Goal: Task Accomplishment & Management: Complete application form

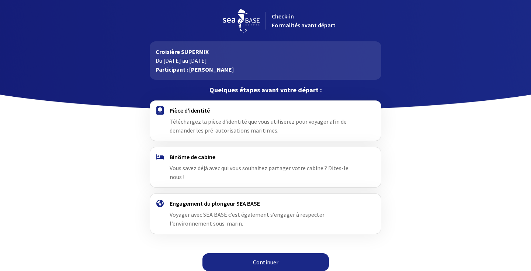
click at [195, 112] on h4 "Pièce d'identité" at bounding box center [265, 110] width 191 height 7
click at [199, 124] on span "Téléchargez la pièce d'identité que vous utiliserez pour voyager afin de demand…" at bounding box center [258, 126] width 177 height 16
click at [247, 253] on link "Continuer" at bounding box center [265, 262] width 126 height 18
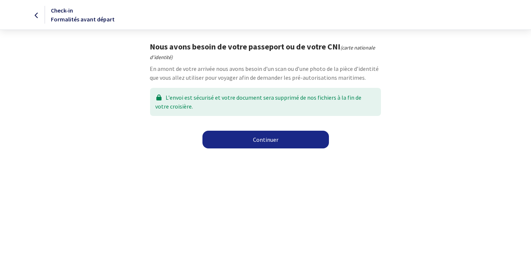
click at [250, 142] on link "Continuer" at bounding box center [265, 139] width 126 height 18
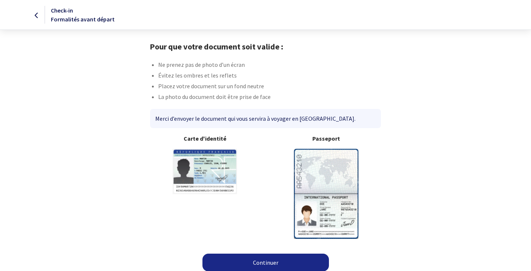
scroll to position [5, 0]
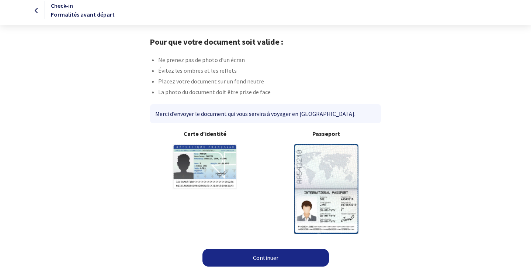
click at [251, 254] on link "Continuer" at bounding box center [265, 257] width 126 height 18
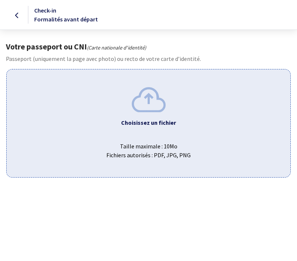
click at [150, 107] on img at bounding box center [149, 99] width 34 height 25
